Goal: Task Accomplishment & Management: Complete application form

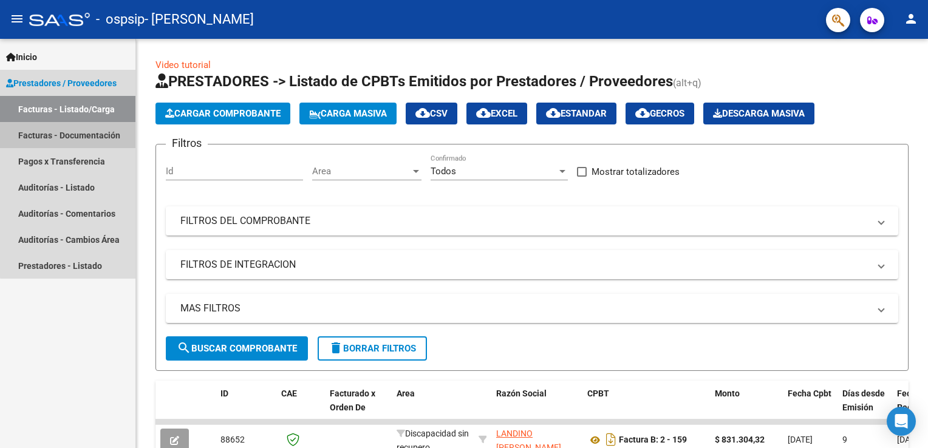
click at [75, 135] on link "Facturas - Documentación" at bounding box center [67, 135] width 135 height 26
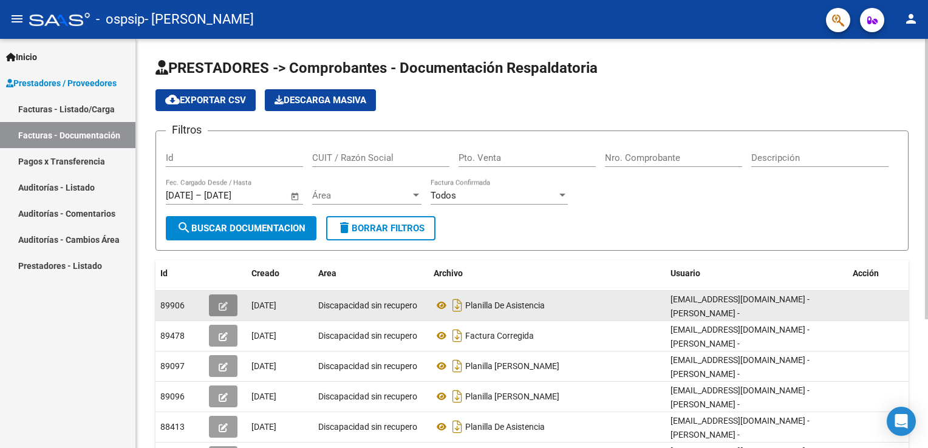
click at [222, 304] on icon "button" at bounding box center [223, 306] width 9 height 9
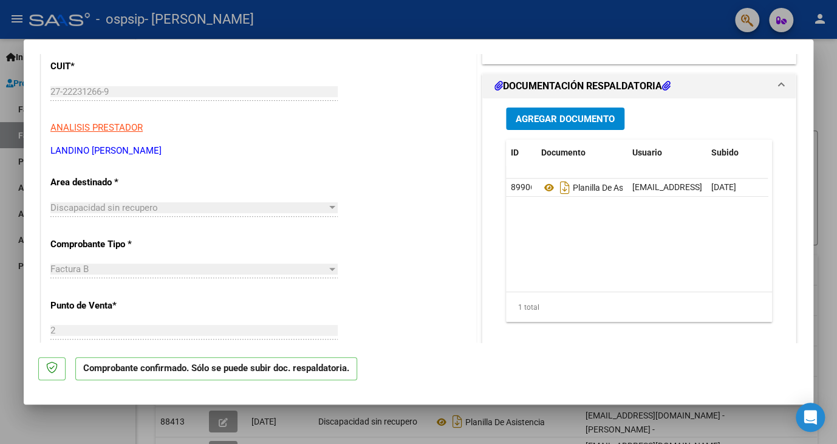
scroll to position [131, 0]
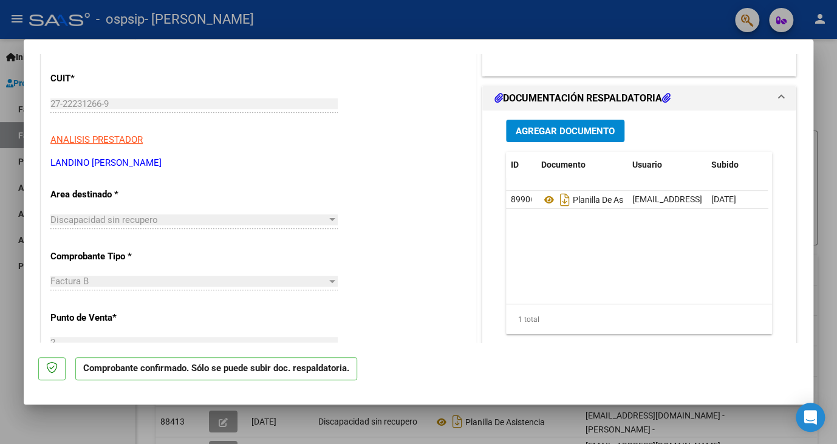
click at [541, 137] on button "Agregar Documento" at bounding box center [565, 131] width 118 height 22
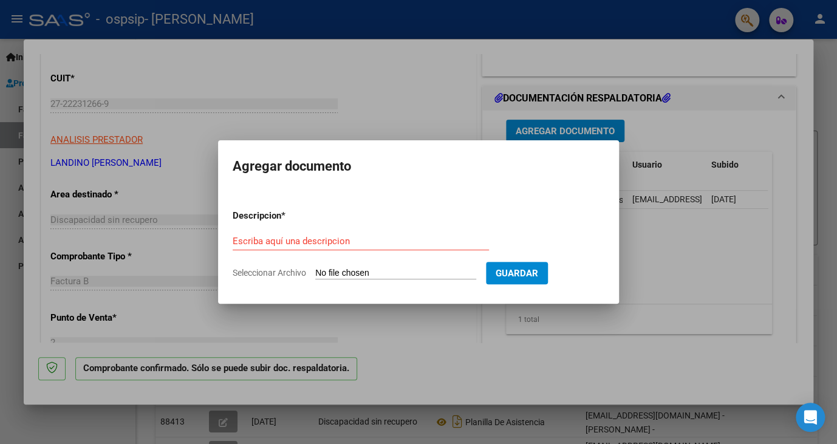
click at [348, 275] on input "Seleccionar Archivo" at bounding box center [395, 274] width 161 height 12
type input "C:\fakepath\27222312669_008_00002_00000032.pdf"
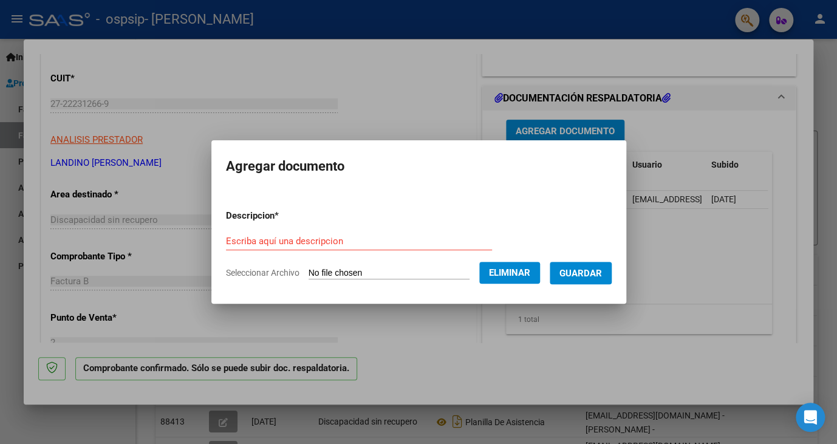
click at [313, 233] on div "Escriba aquí una descripcion" at bounding box center [359, 241] width 266 height 18
click at [311, 244] on input "Escriba aquí una descripcion" at bounding box center [359, 241] width 266 height 11
type input "NOTA DE CREDITO POR EL VALOR SOLICITADO"
click at [573, 269] on span "Guardar" at bounding box center [580, 273] width 43 height 11
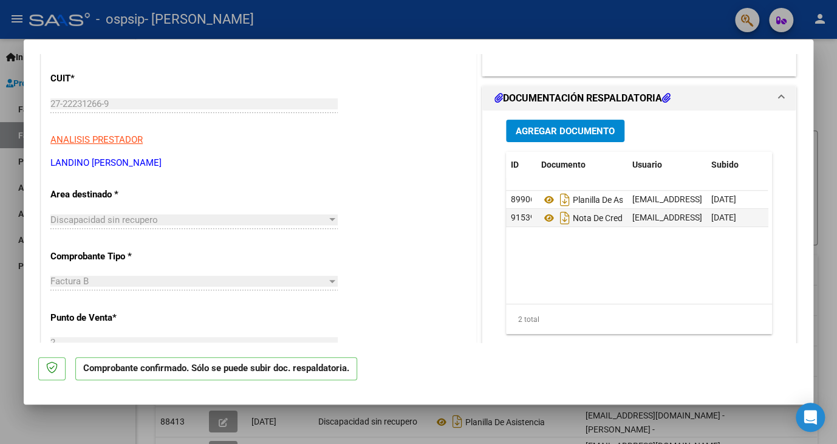
scroll to position [0, 0]
